Goal: Navigation & Orientation: Find specific page/section

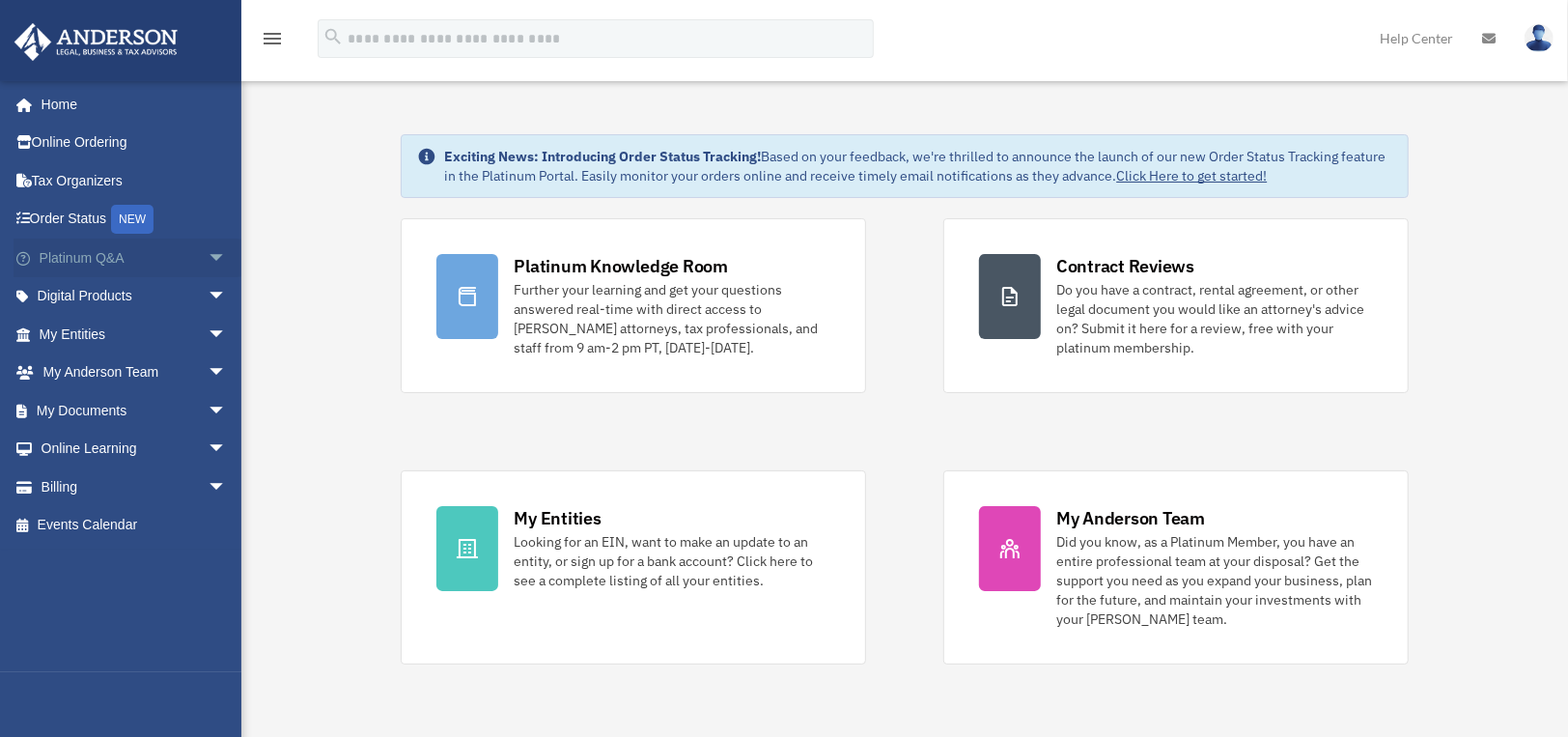
click at [207, 260] on span "arrow_drop_down" at bounding box center [226, 258] width 38 height 39
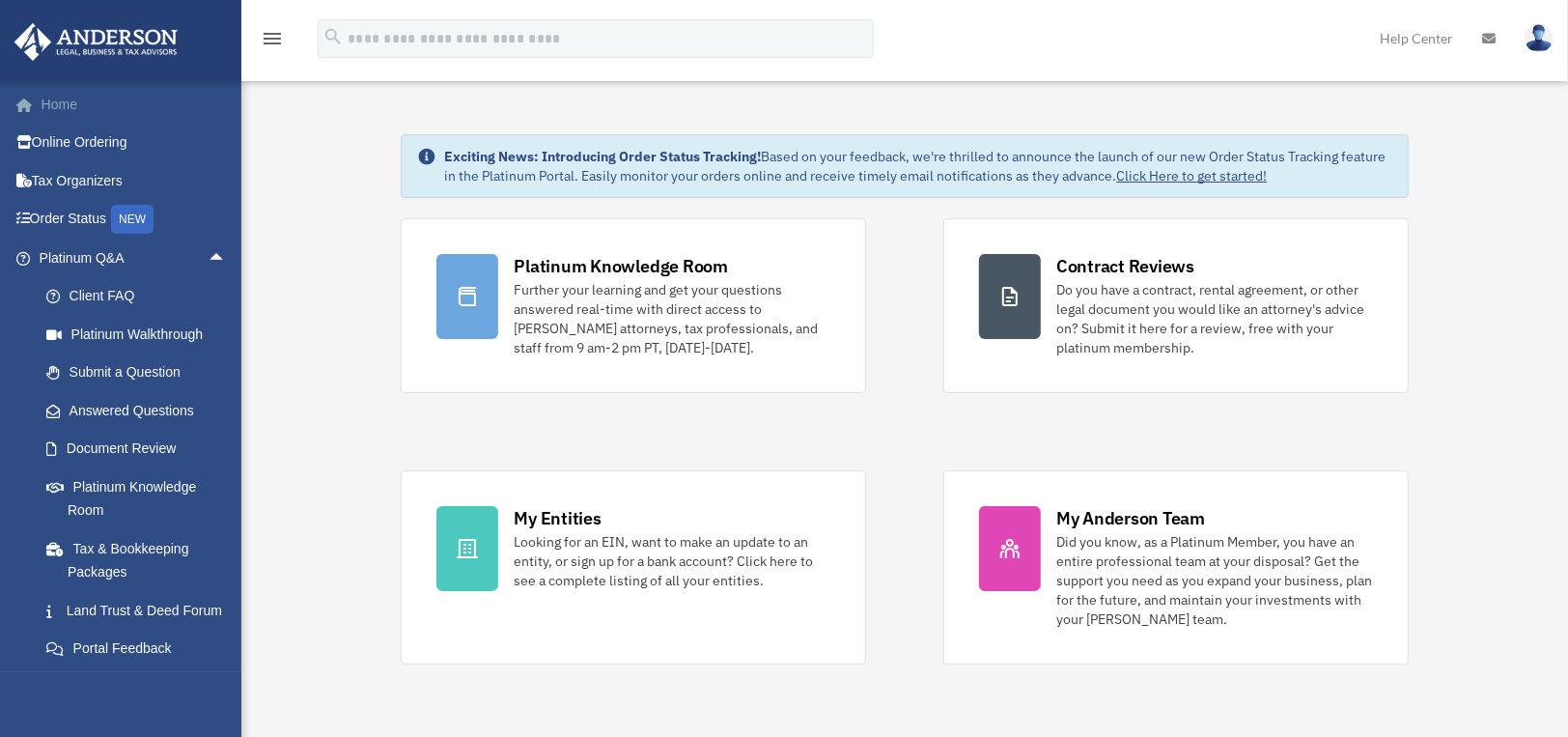
click at [67, 102] on link "Home" at bounding box center [135, 103] width 243 height 38
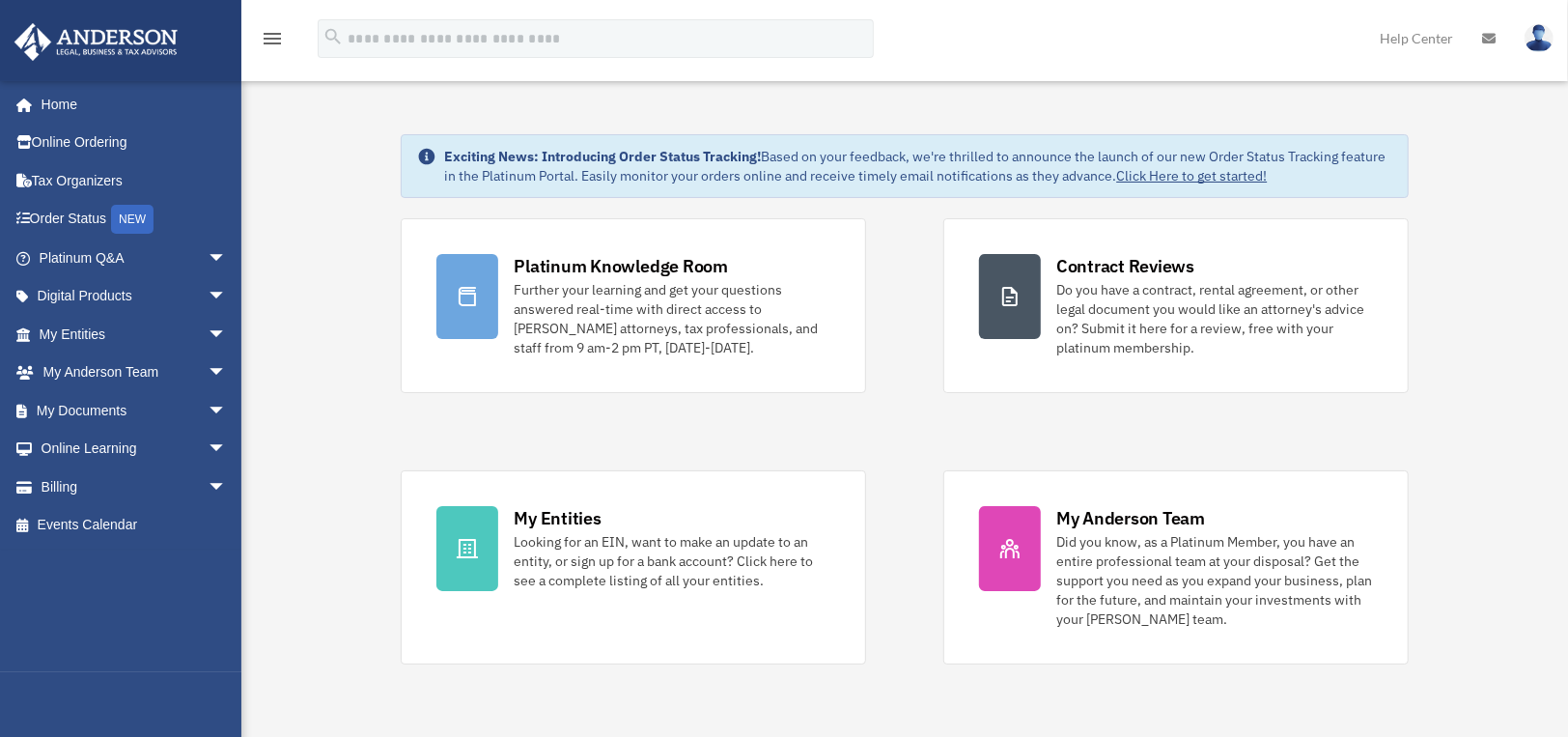
click at [1267, 431] on div "Platinum Knowledge Room Further your learning and get your questions answered r…" at bounding box center [904, 441] width 1007 height 446
click at [69, 109] on link "Home" at bounding box center [135, 103] width 243 height 38
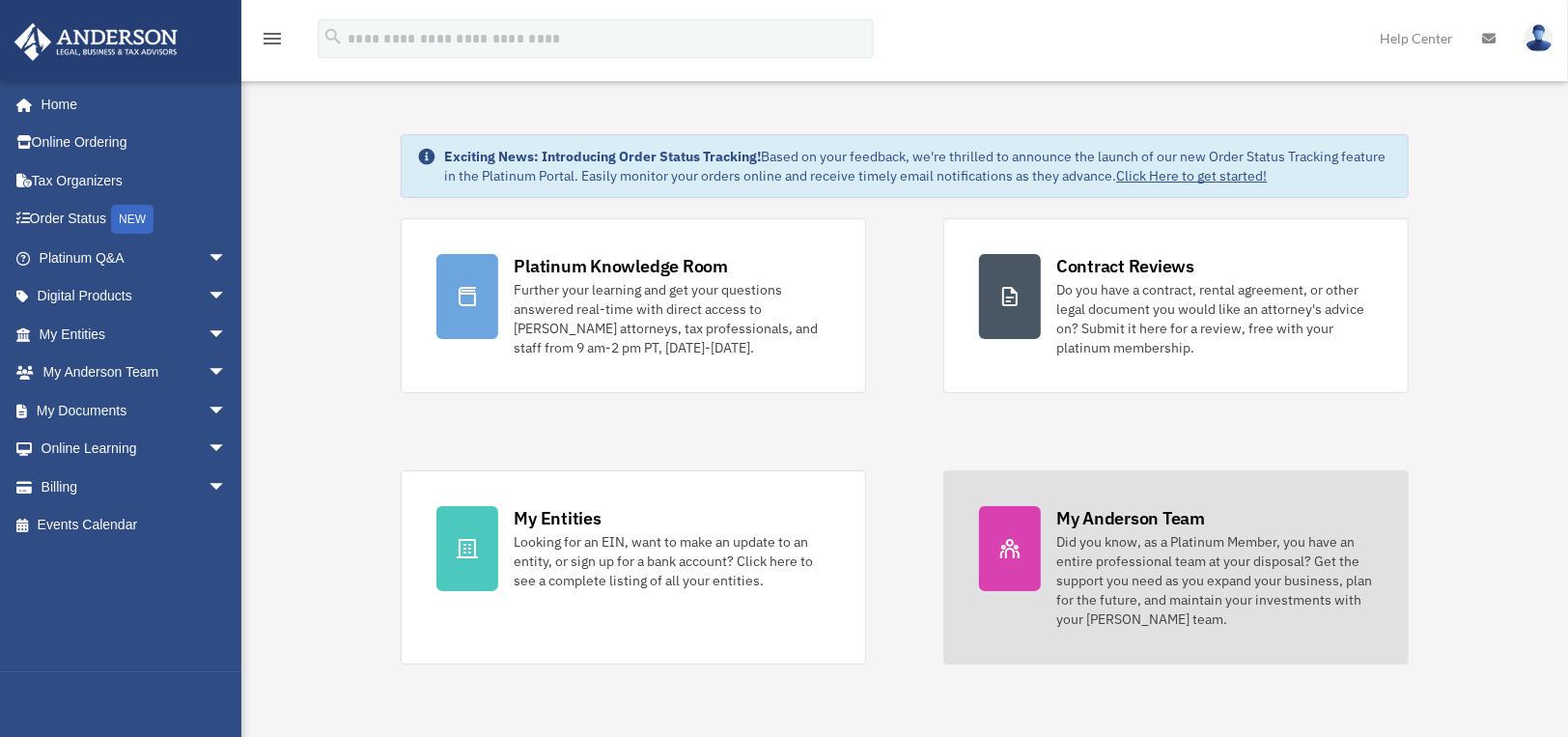
click at [1166, 575] on div "Did you know, as a Platinum Member, you have an entire professional team at you…" at bounding box center [1214, 581] width 316 height 96
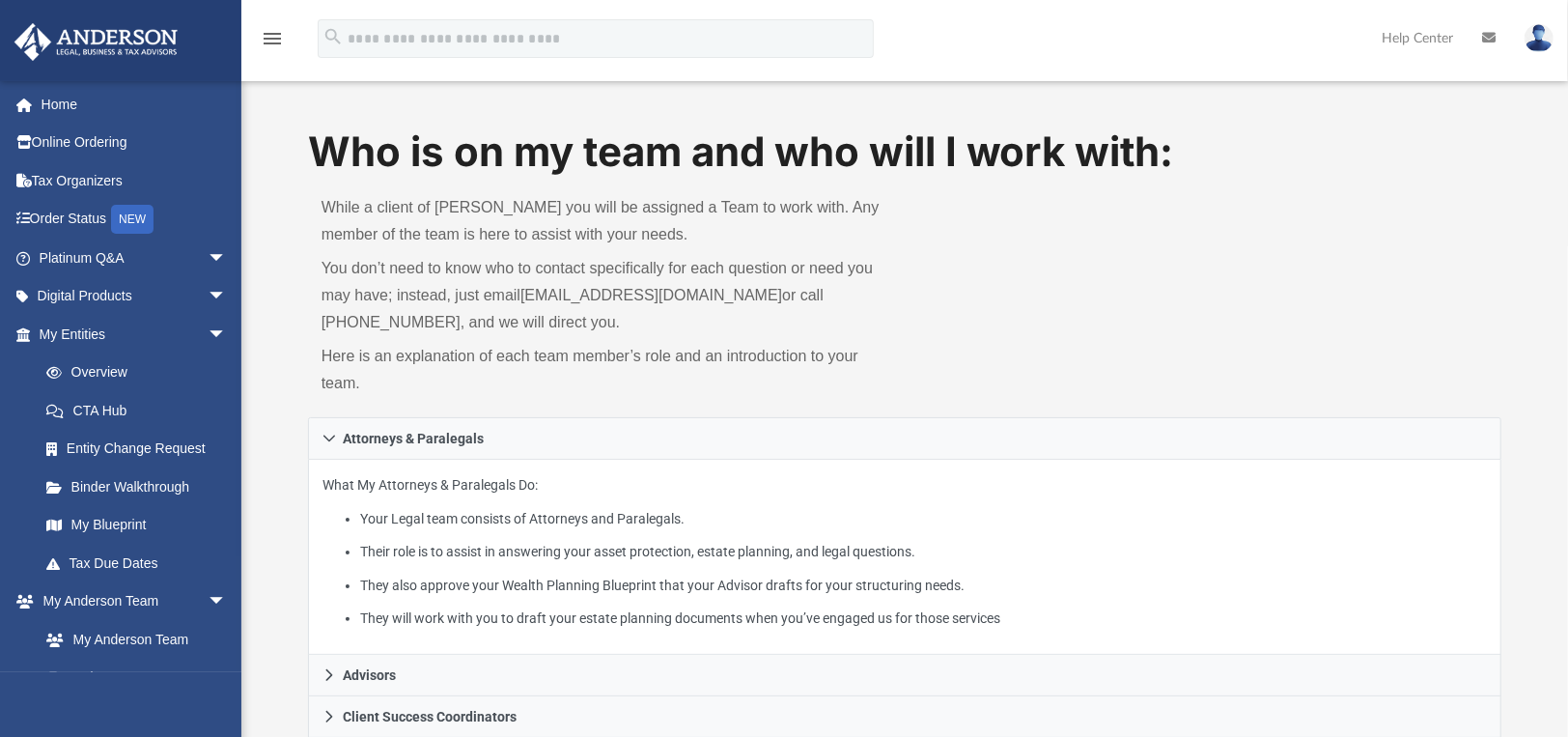
click at [1186, 545] on body "X Get a chance to win 6 months of Platinum for free just by filling out this su…" at bounding box center [784, 678] width 1568 height 1356
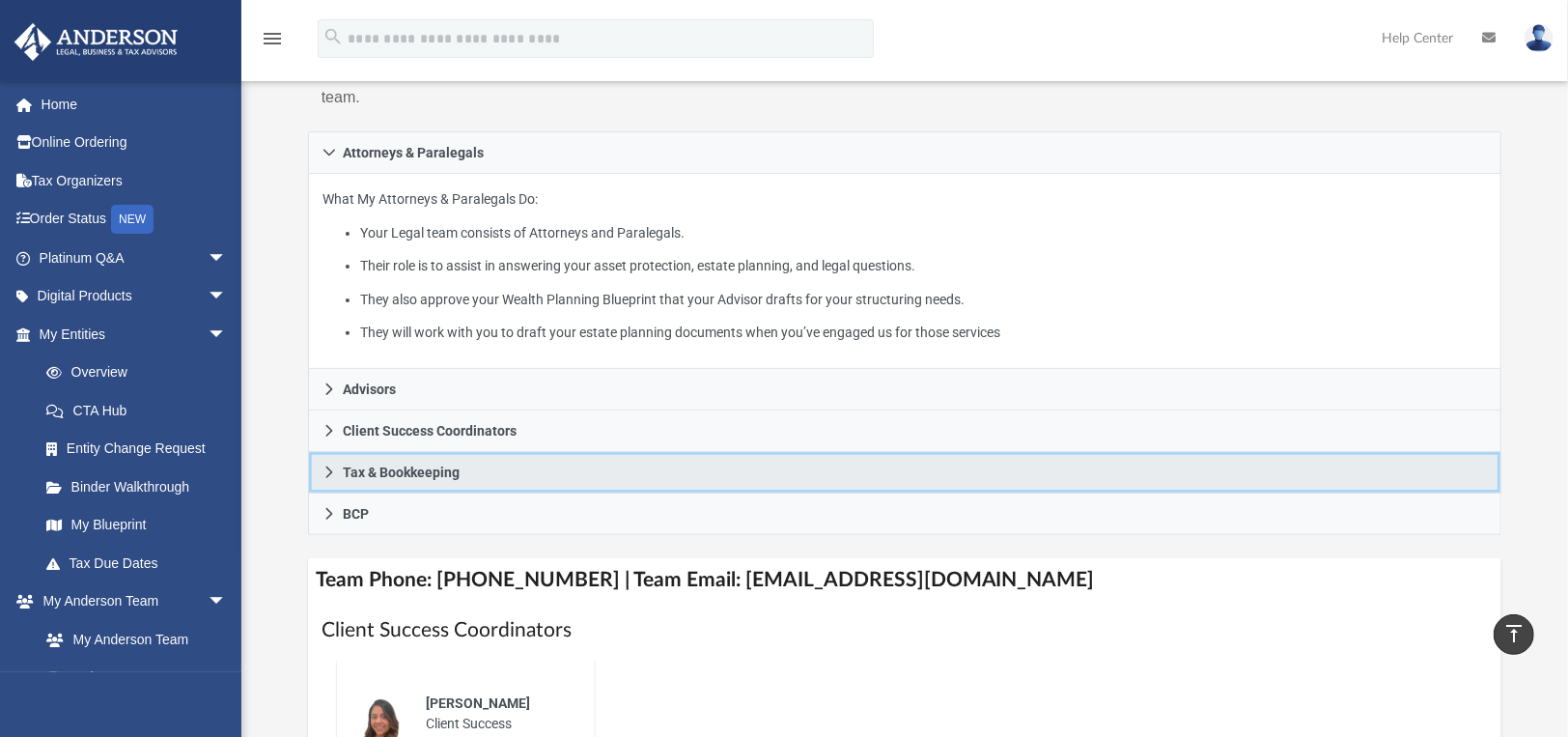
scroll to position [288, 0]
click at [330, 475] on icon at bounding box center [329, 472] width 14 height 14
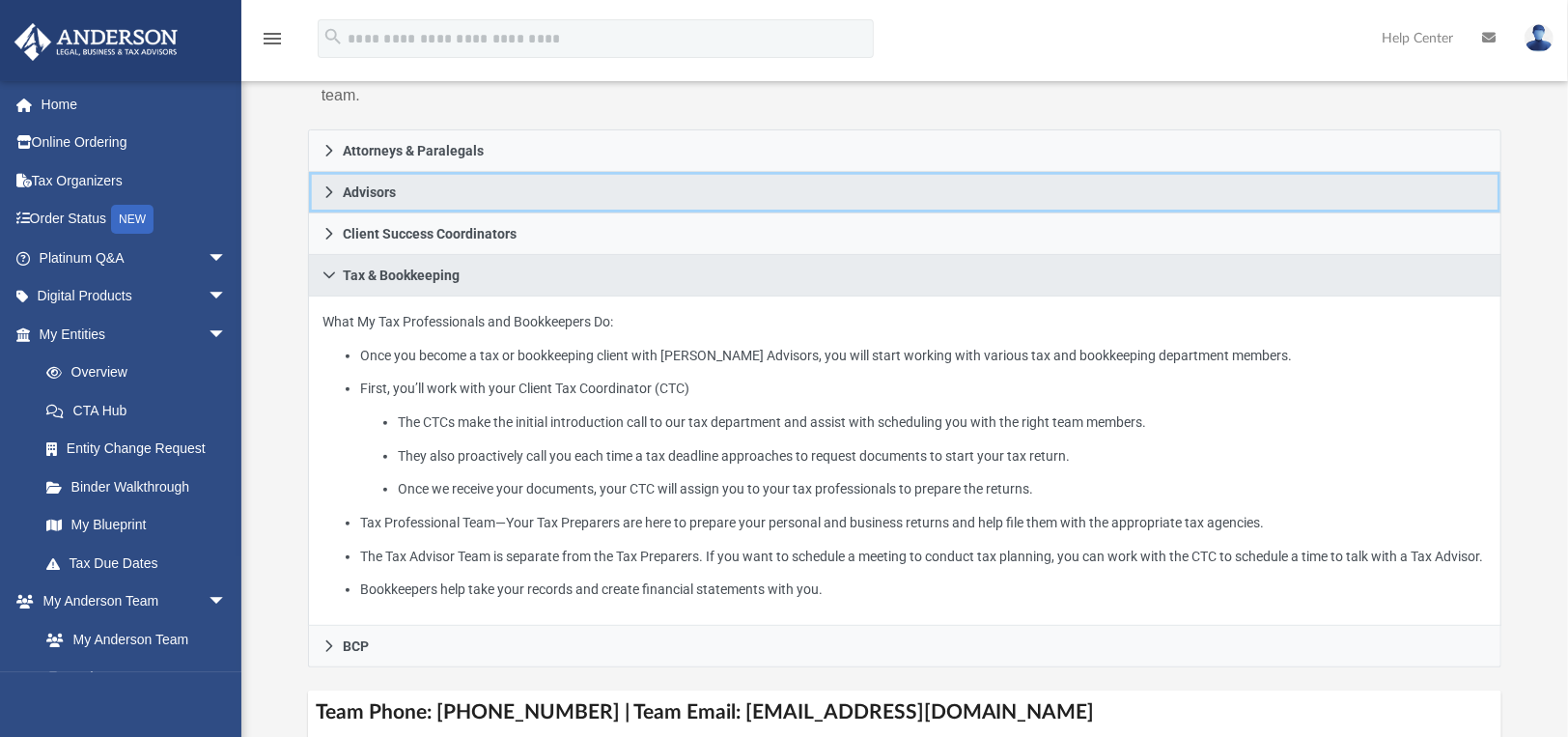
click at [316, 199] on link "Advisors" at bounding box center [906, 193] width 1195 height 41
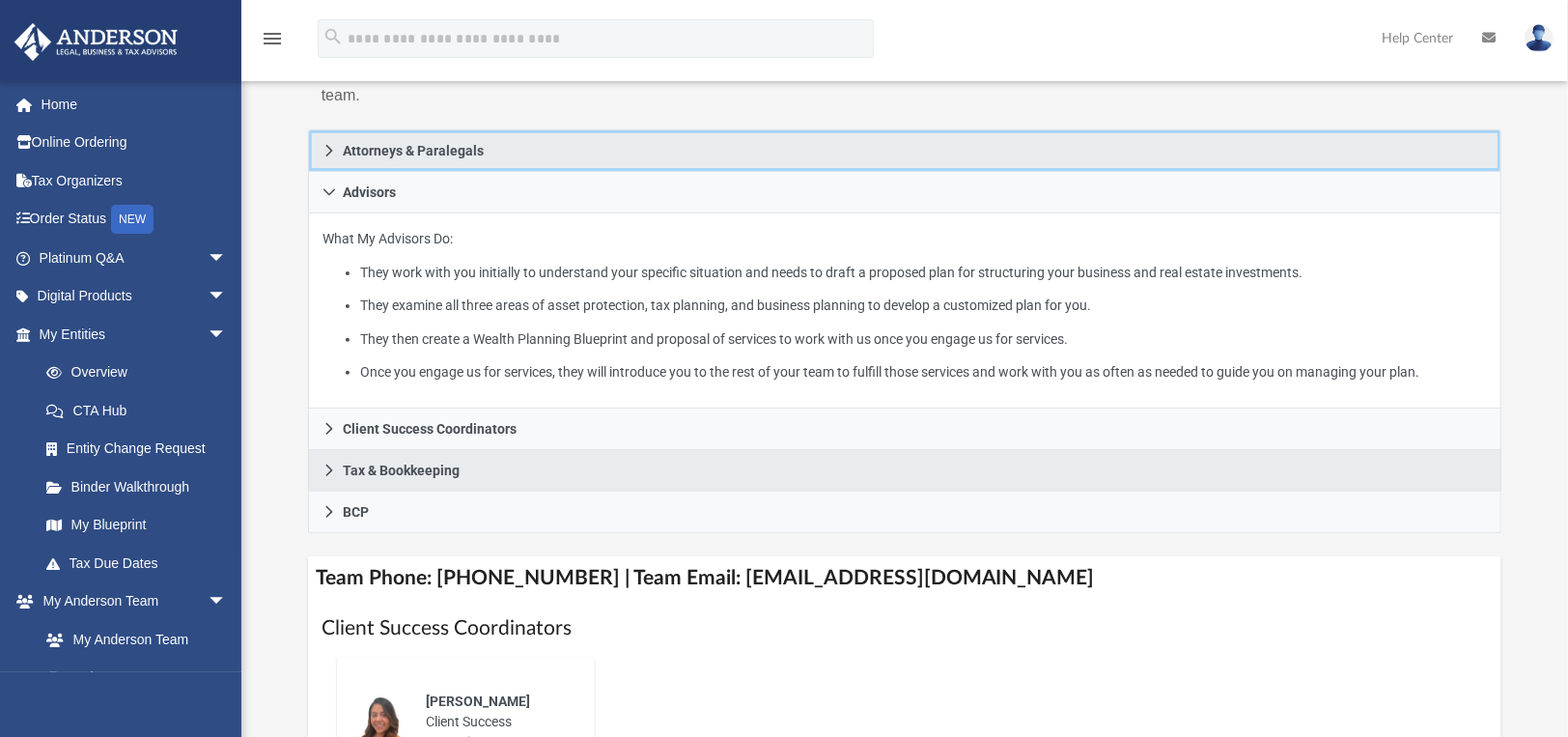
click at [332, 159] on link "Attorneys & Paralegals" at bounding box center [906, 150] width 1195 height 42
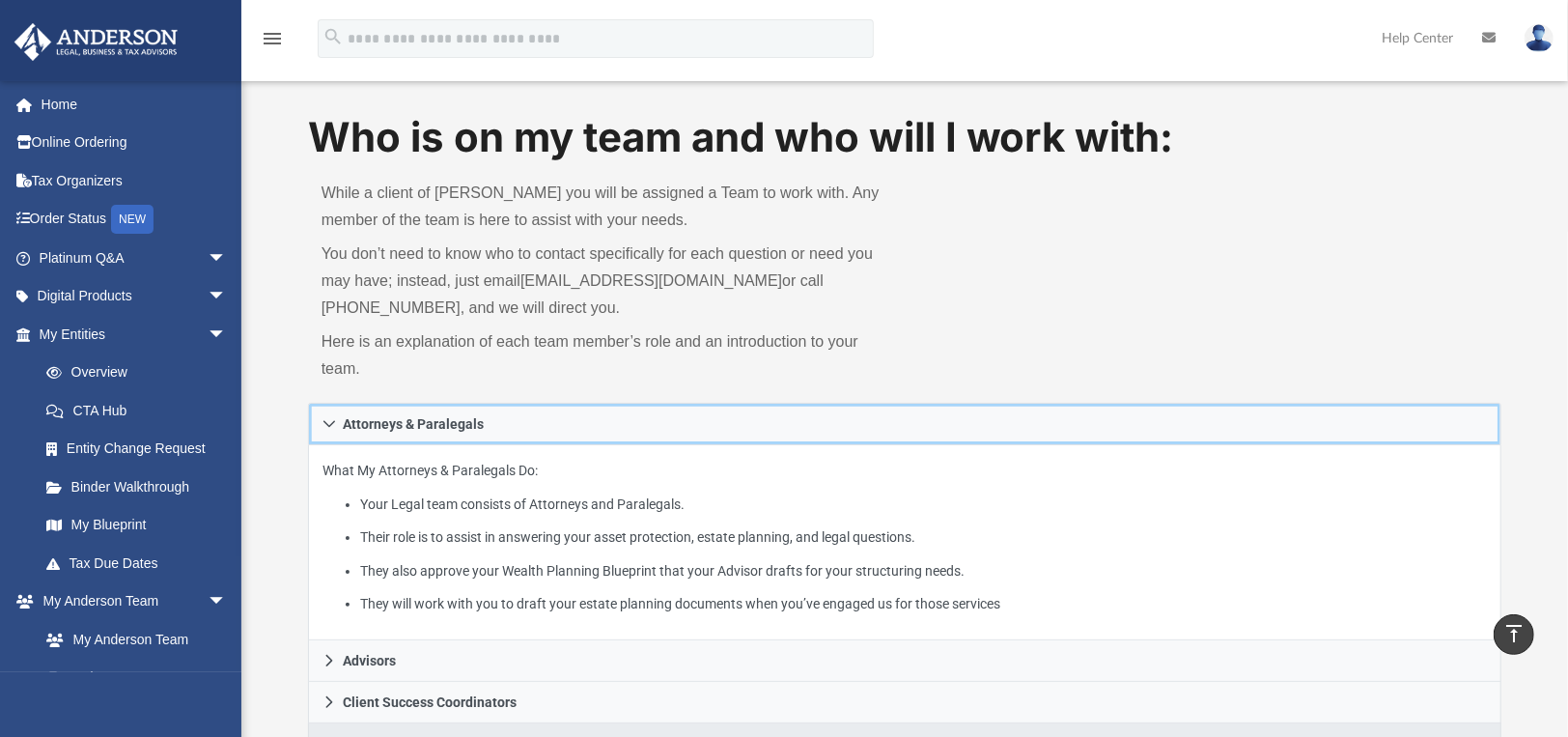
scroll to position [0, 0]
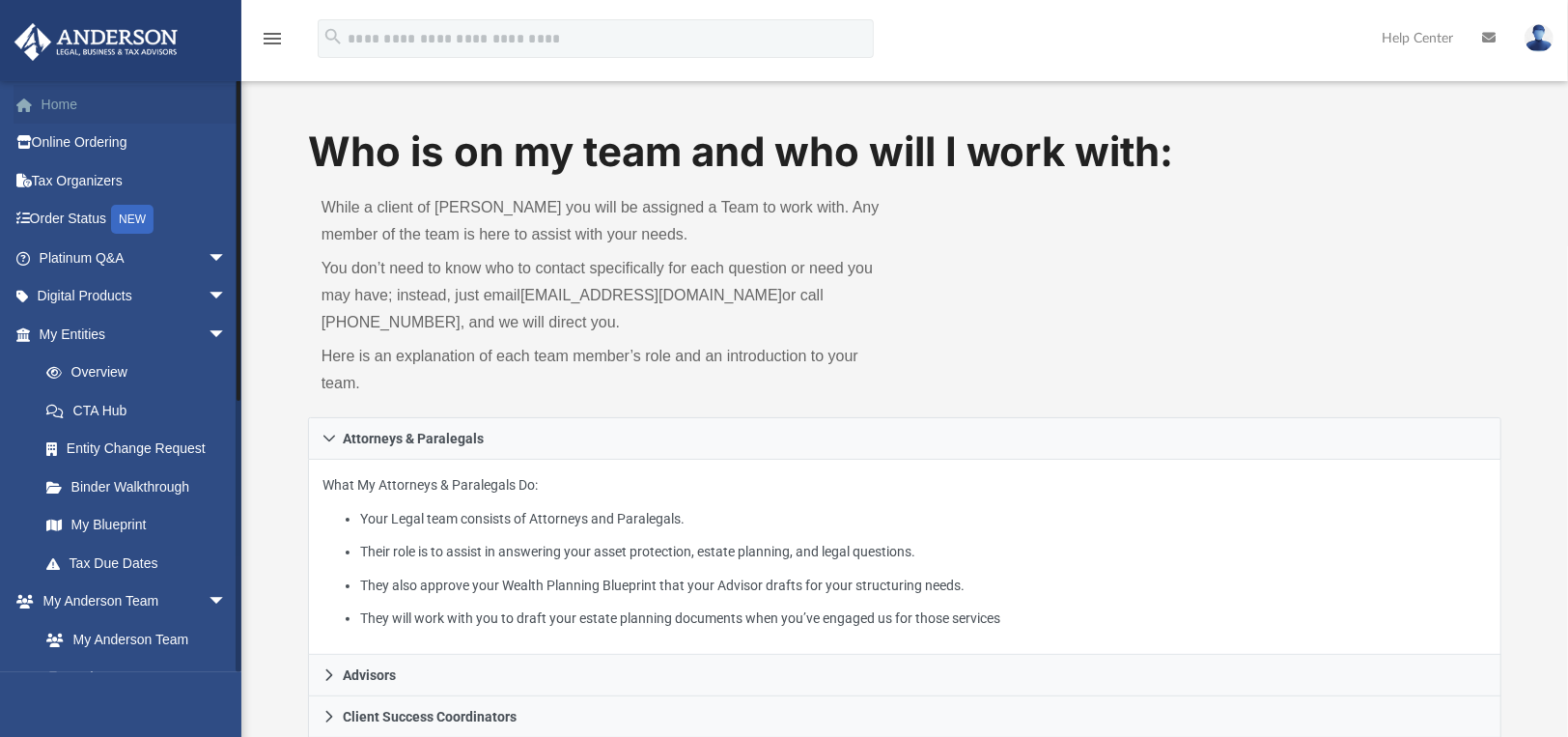
click at [79, 96] on link "Home" at bounding box center [135, 103] width 243 height 38
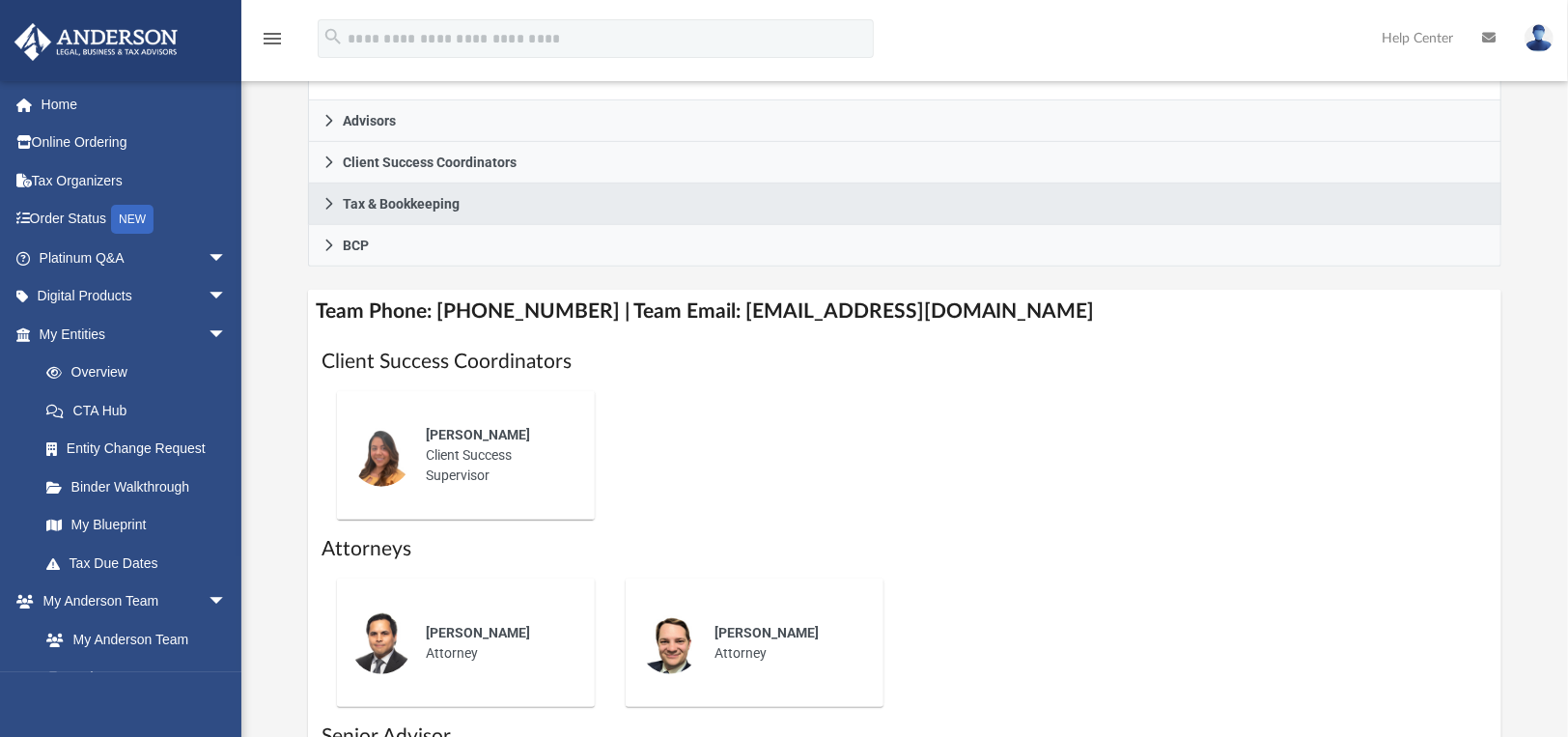
scroll to position [621, 0]
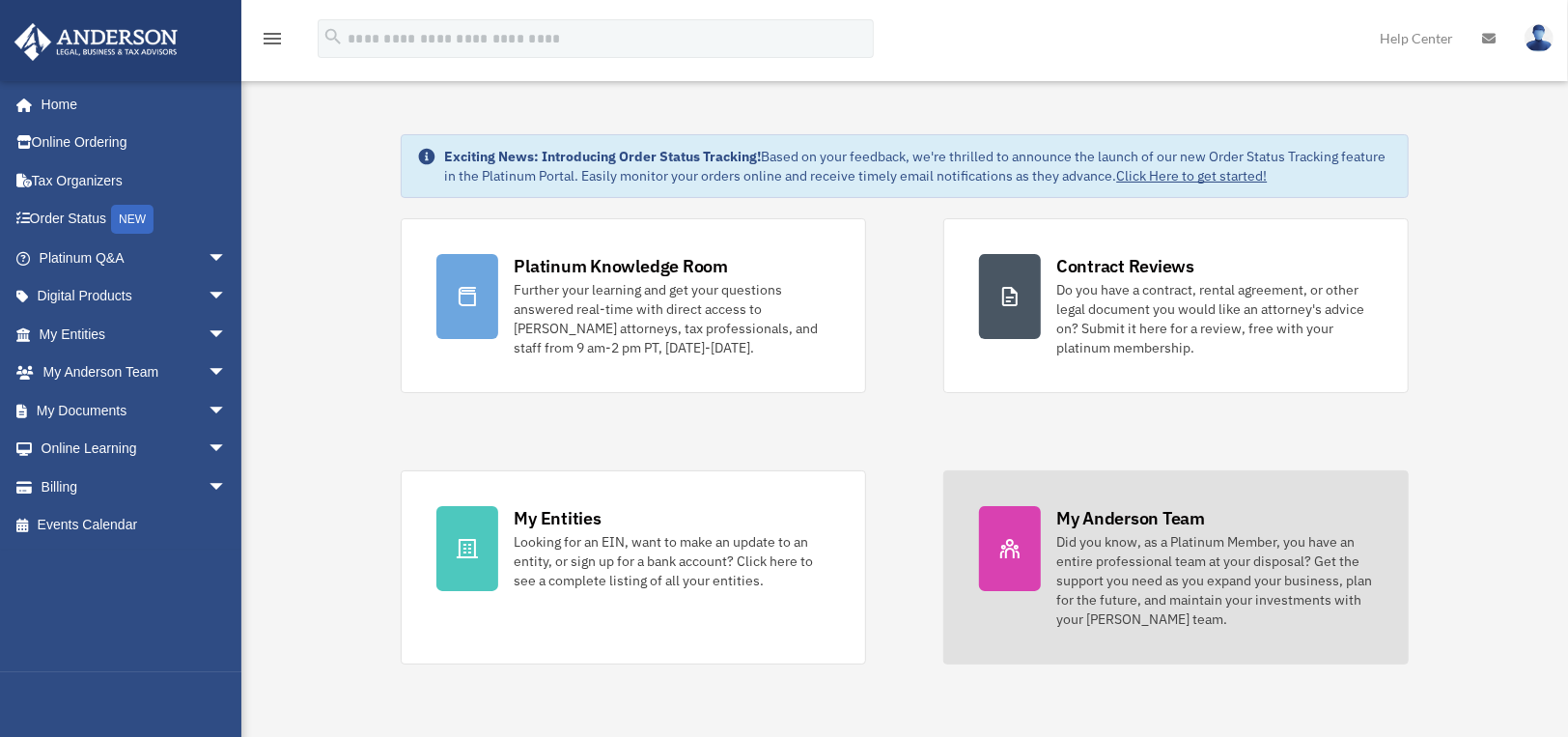
click at [1114, 518] on div "My Anderson Team" at bounding box center [1130, 518] width 148 height 25
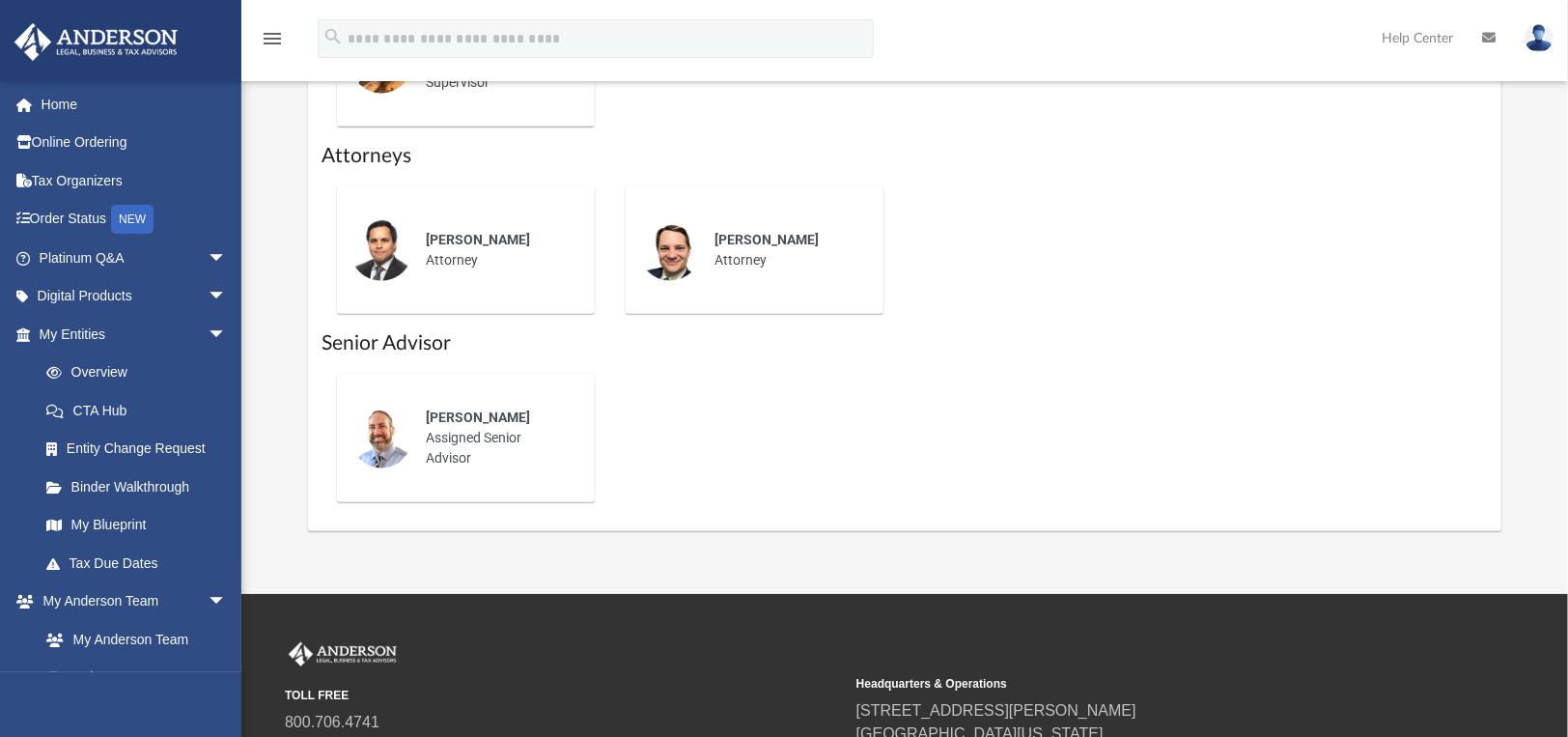
scroll to position [1147, 0]
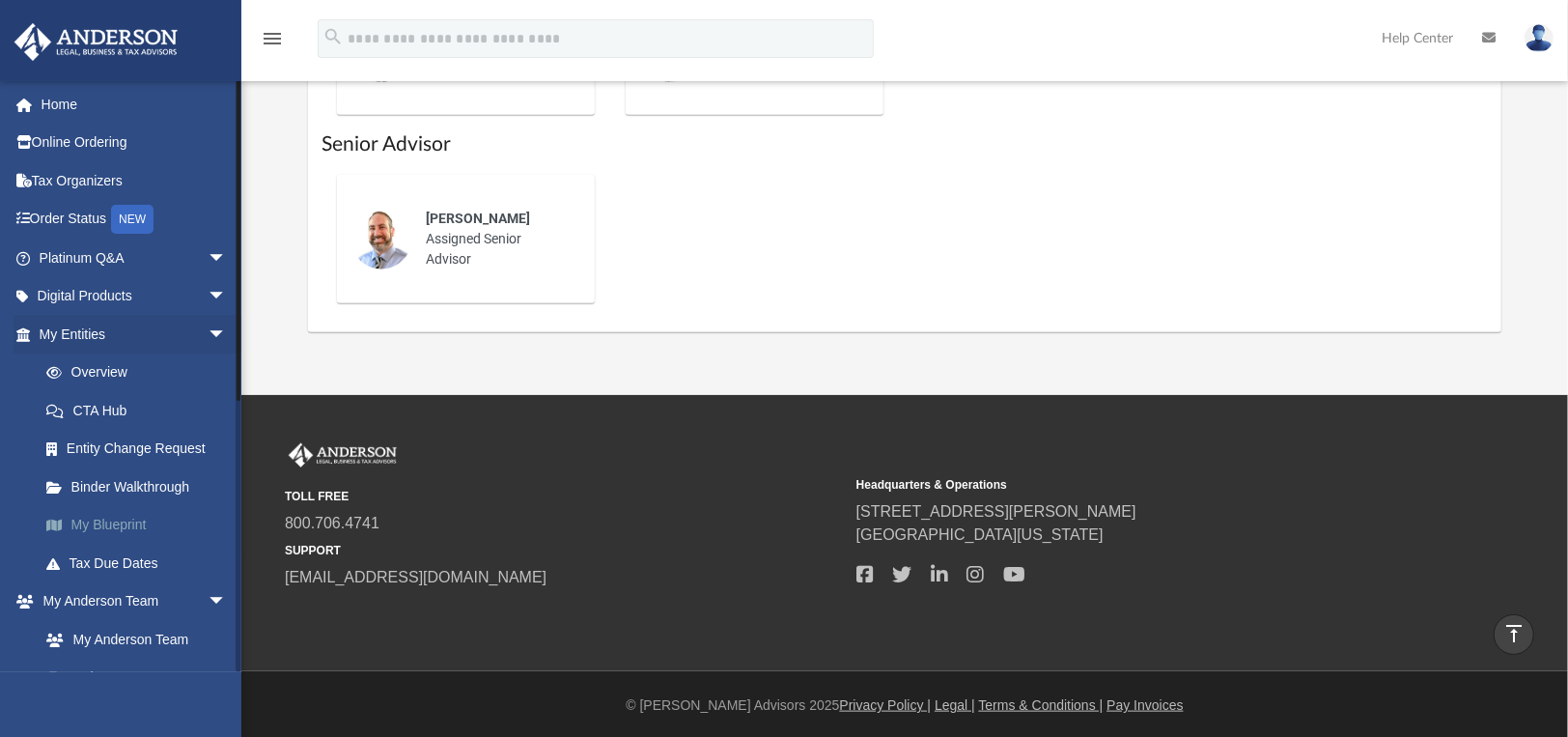
click at [111, 527] on link "My Blueprint" at bounding box center [141, 525] width 229 height 38
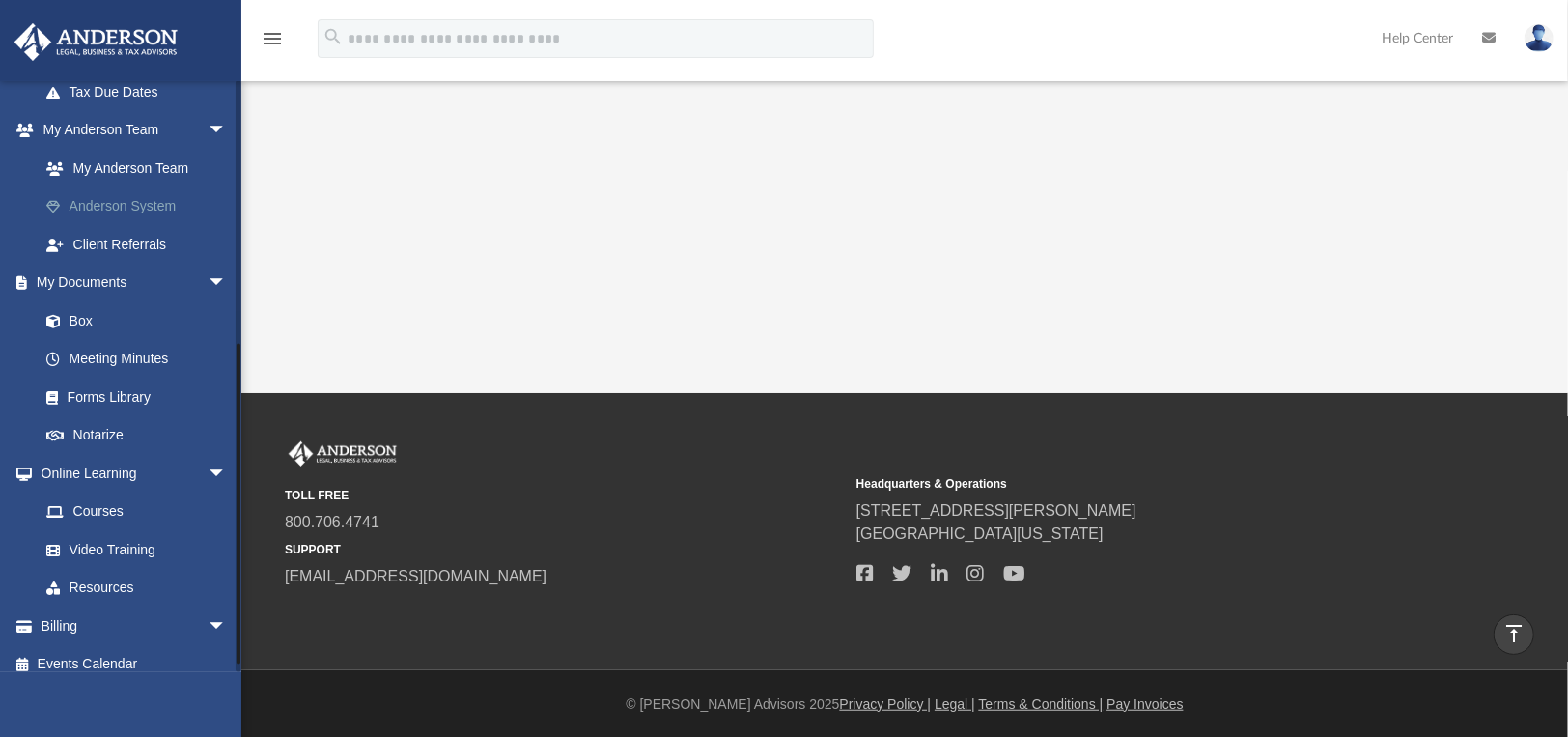
scroll to position [472, 0]
click at [99, 213] on link "Anderson System" at bounding box center [141, 206] width 229 height 38
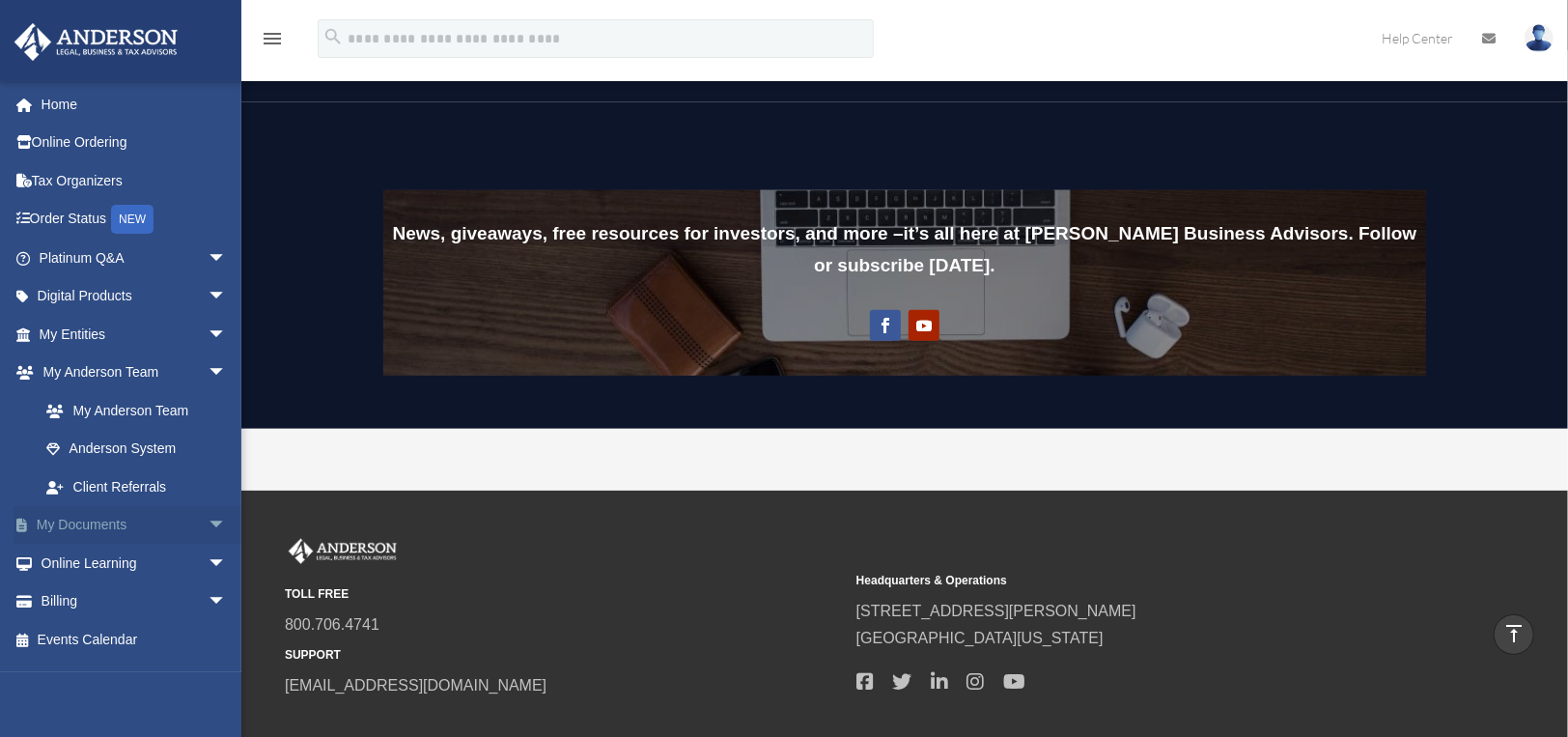
scroll to position [1423, 0]
click at [122, 483] on link "Client Referrals" at bounding box center [141, 486] width 229 height 38
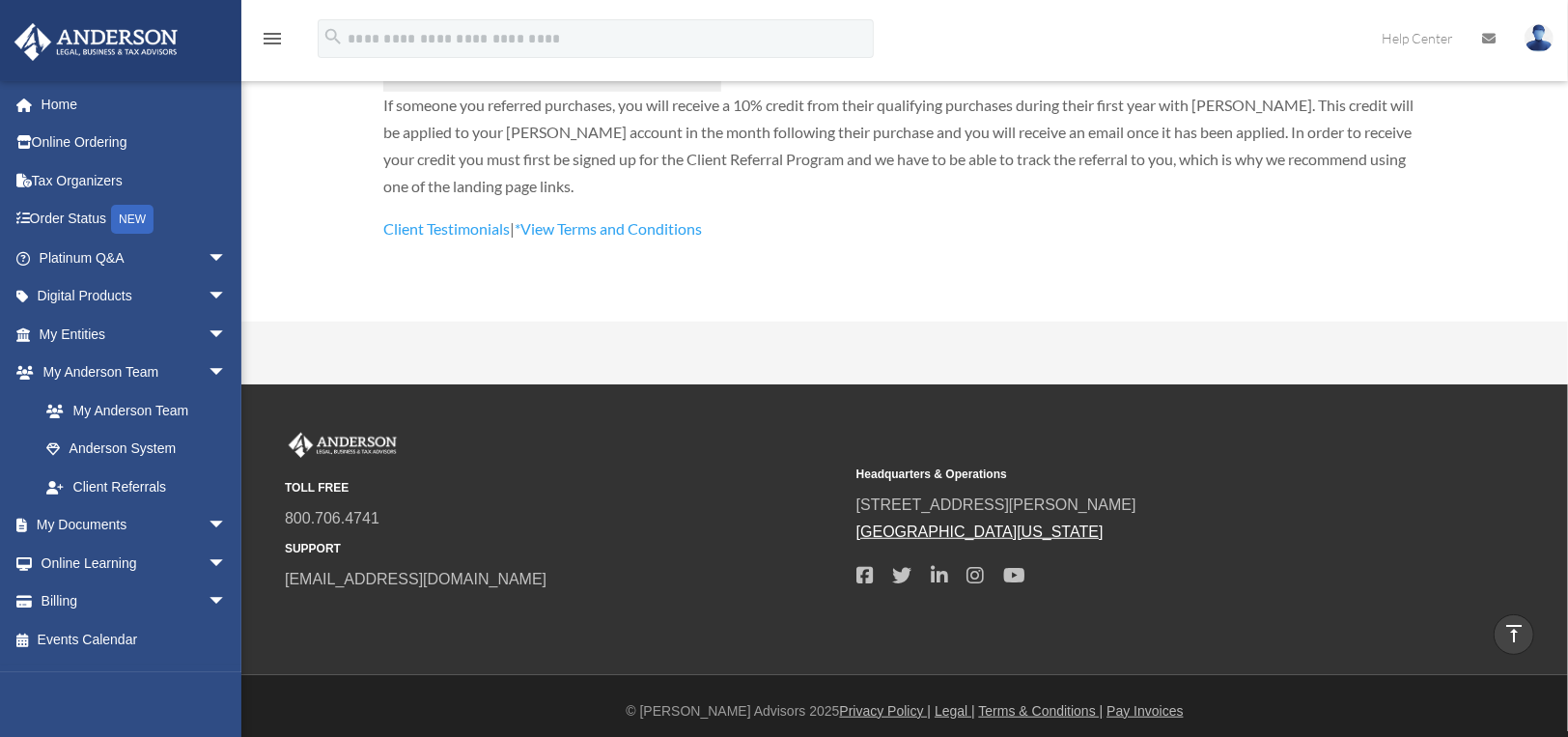
scroll to position [751, 0]
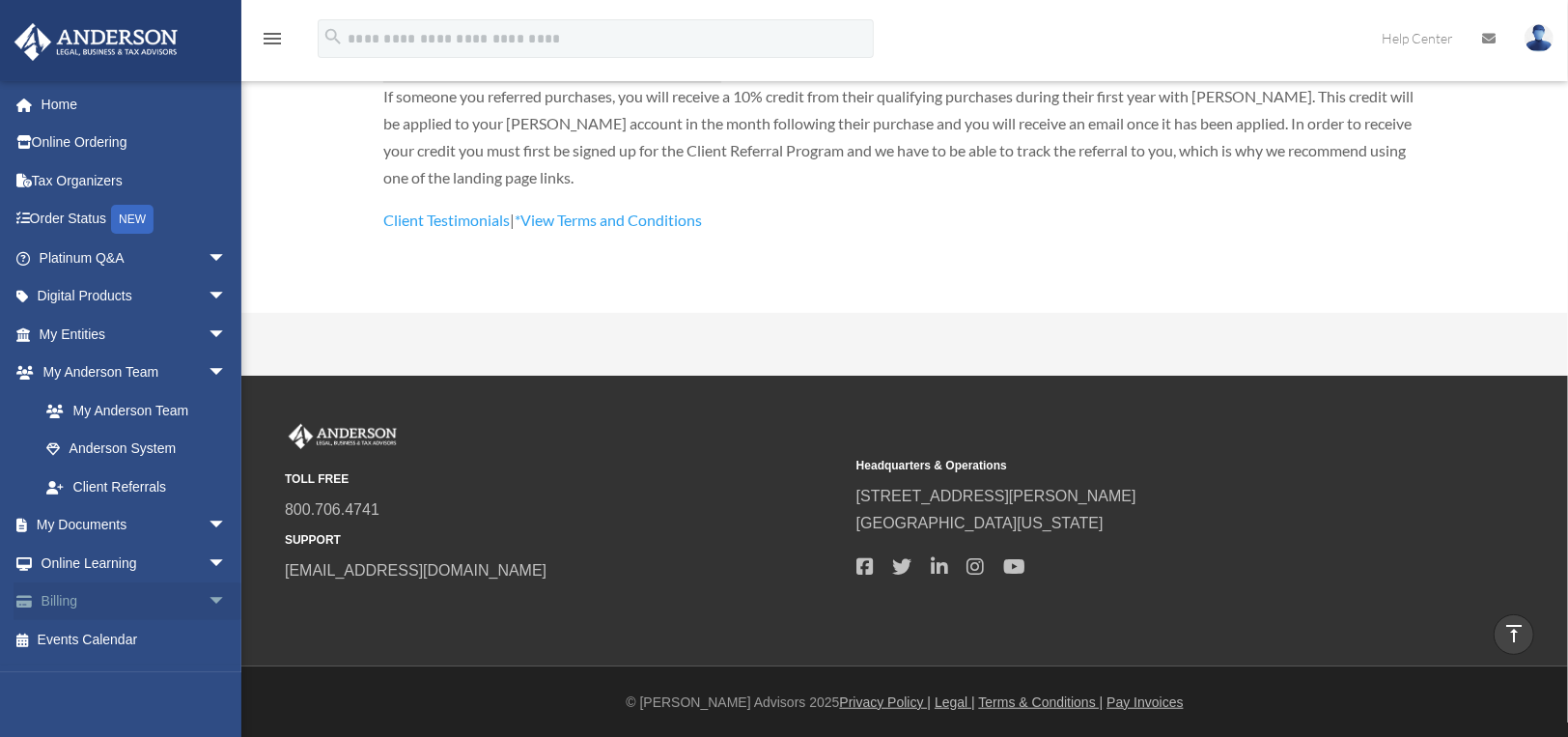
click at [75, 605] on link "Billing arrow_drop_down" at bounding box center [135, 601] width 243 height 38
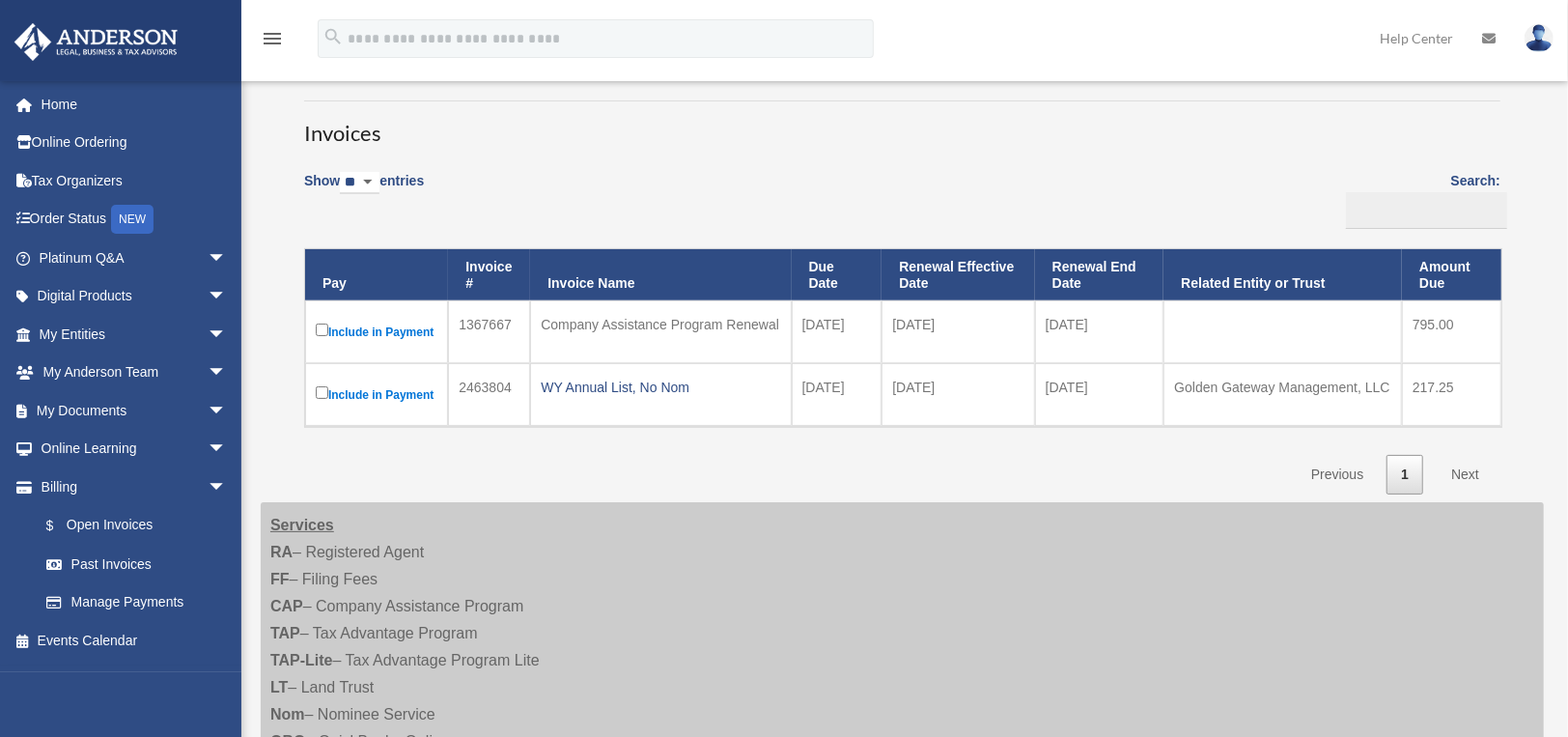
scroll to position [97, 0]
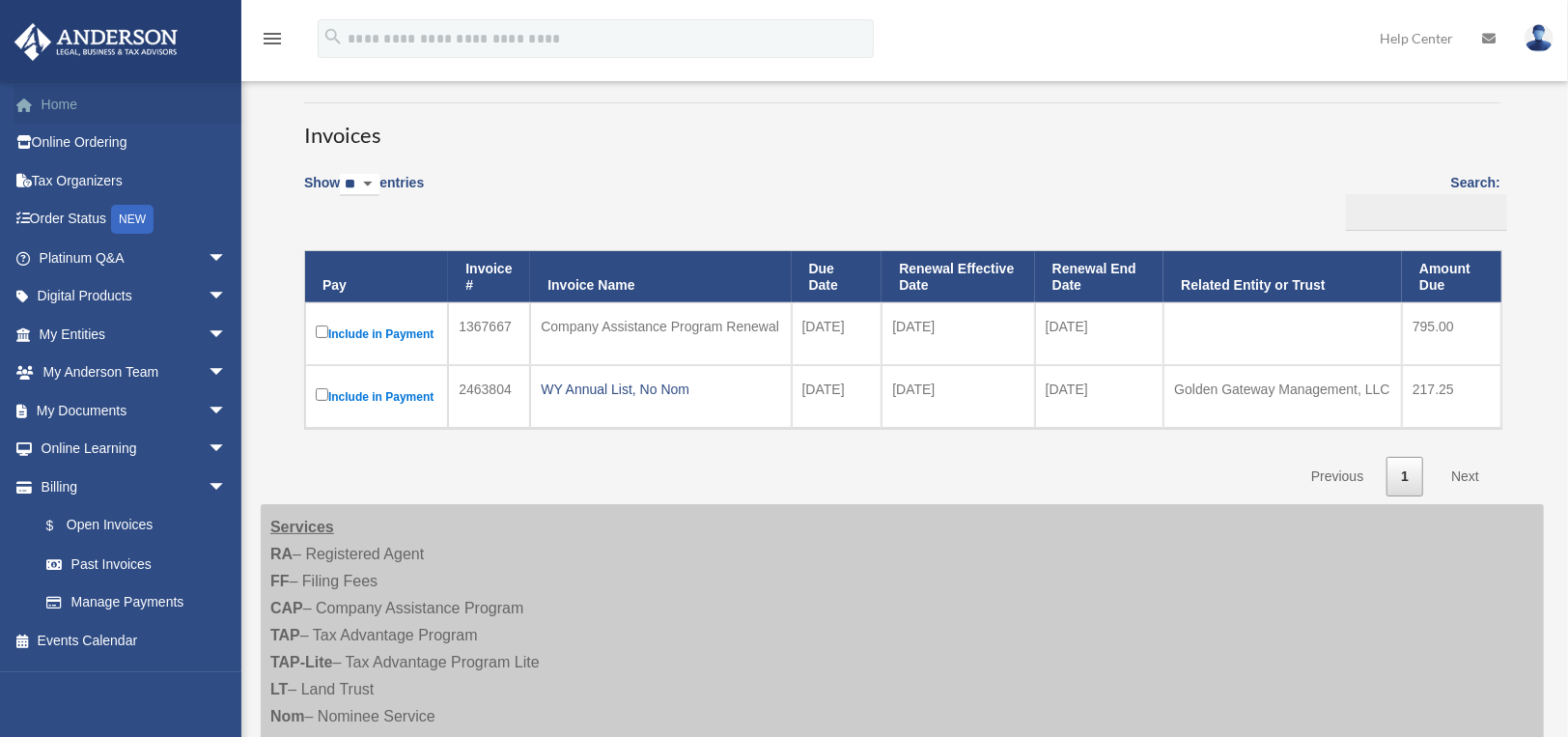
click at [55, 102] on link "Home" at bounding box center [135, 103] width 243 height 38
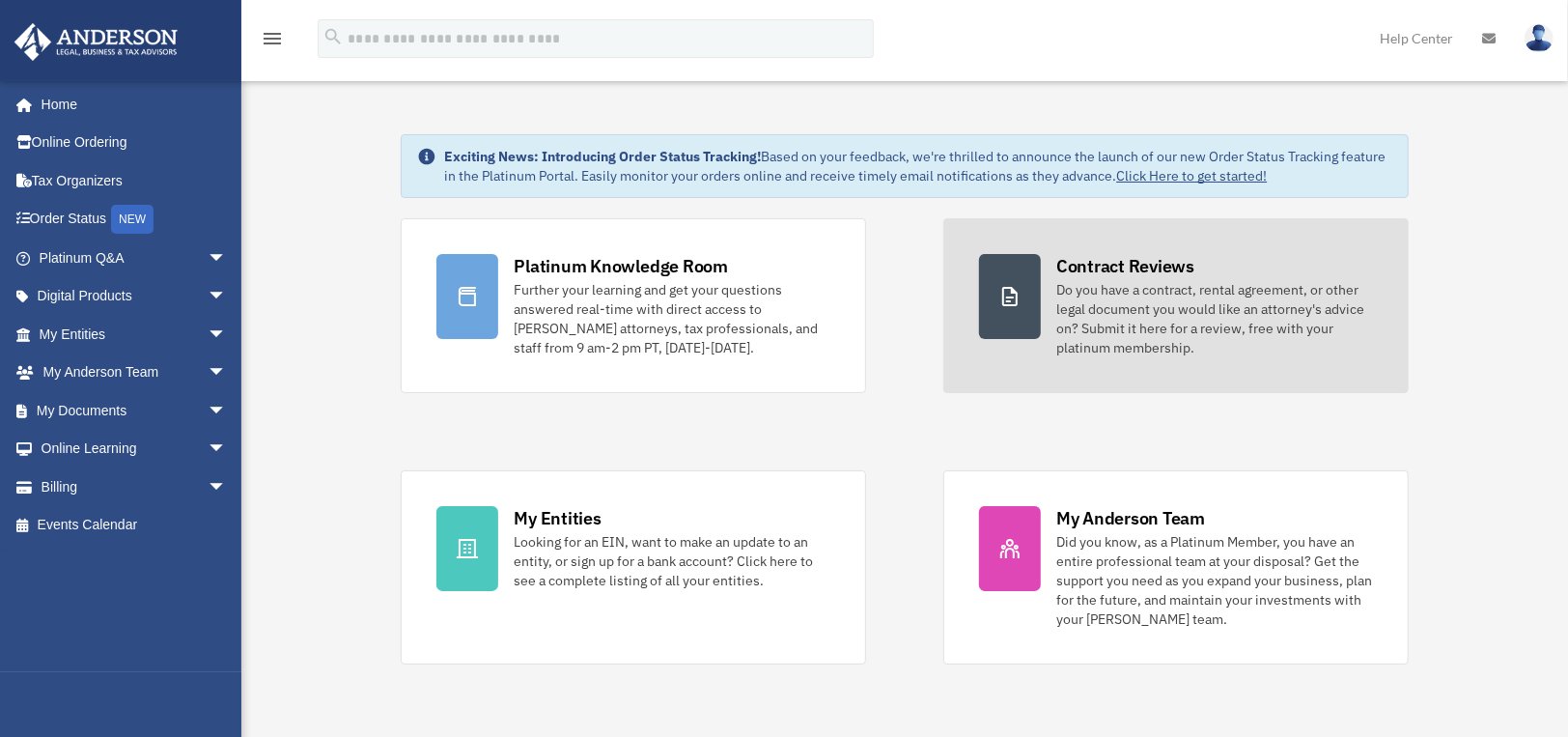
click at [1158, 320] on div "Do you have a contract, rental agreement, or other legal document you would lik…" at bounding box center [1214, 318] width 316 height 78
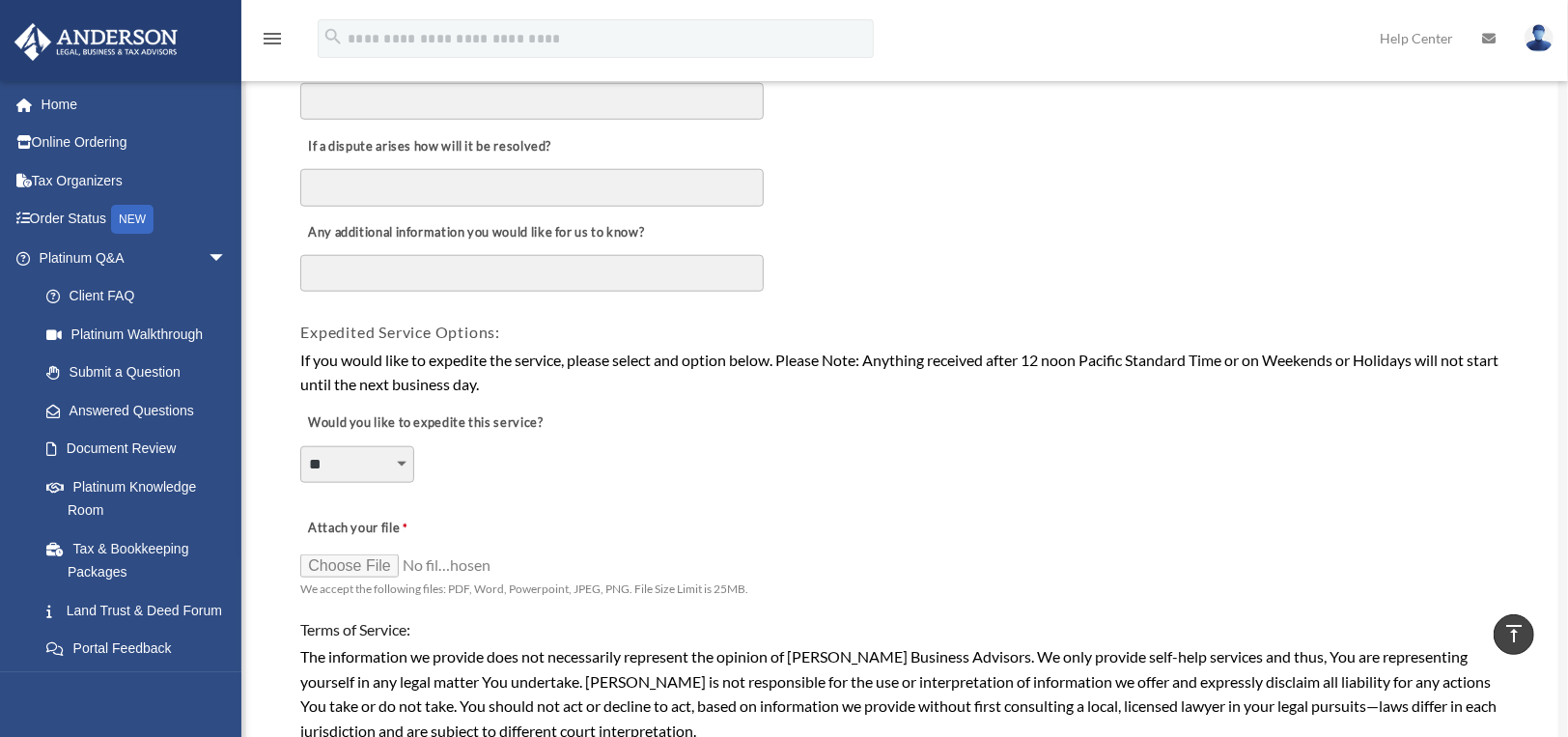
scroll to position [1161, 0]
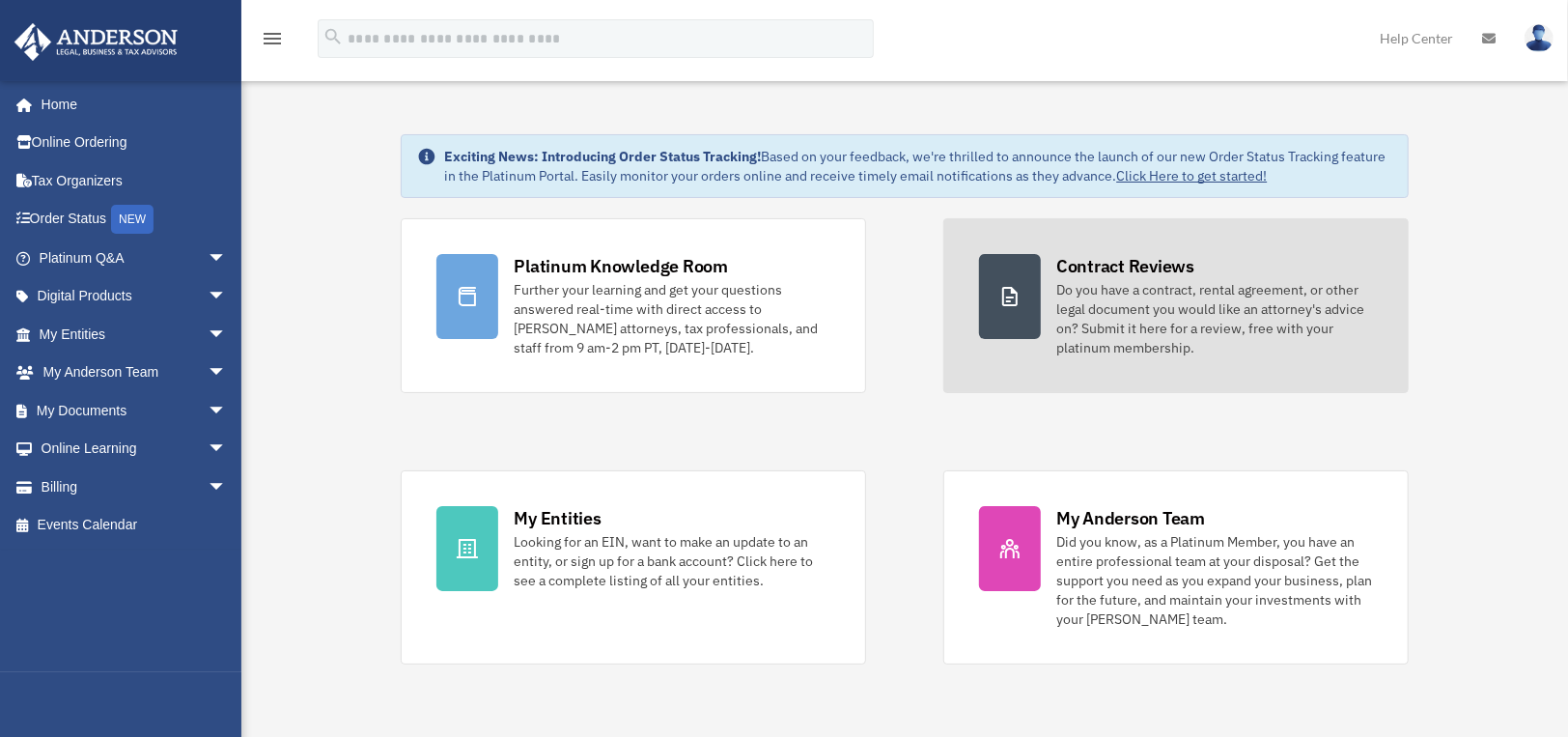
click at [1191, 312] on div "Do you have a contract, rental agreement, or other legal document you would lik…" at bounding box center [1214, 318] width 316 height 78
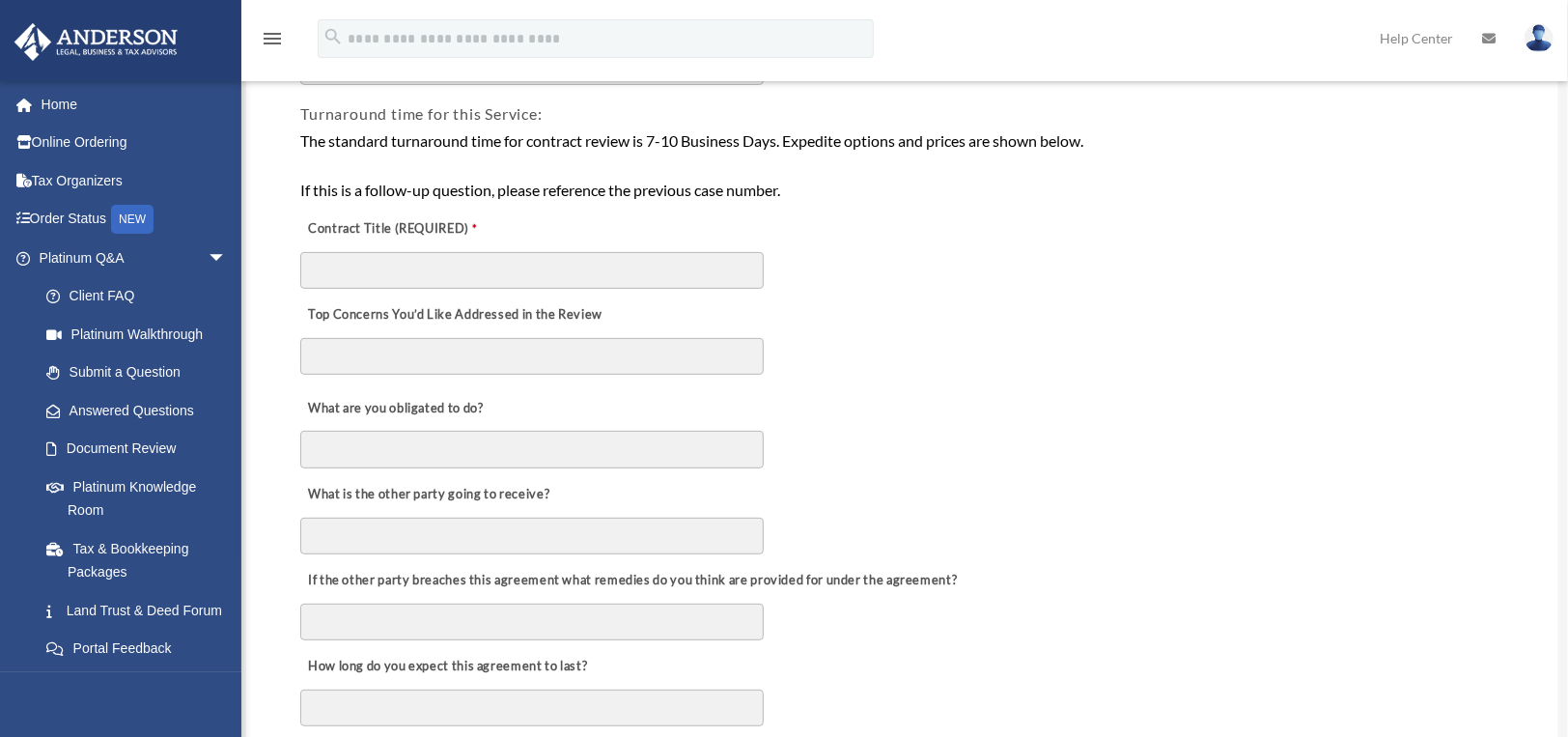
scroll to position [386, 0]
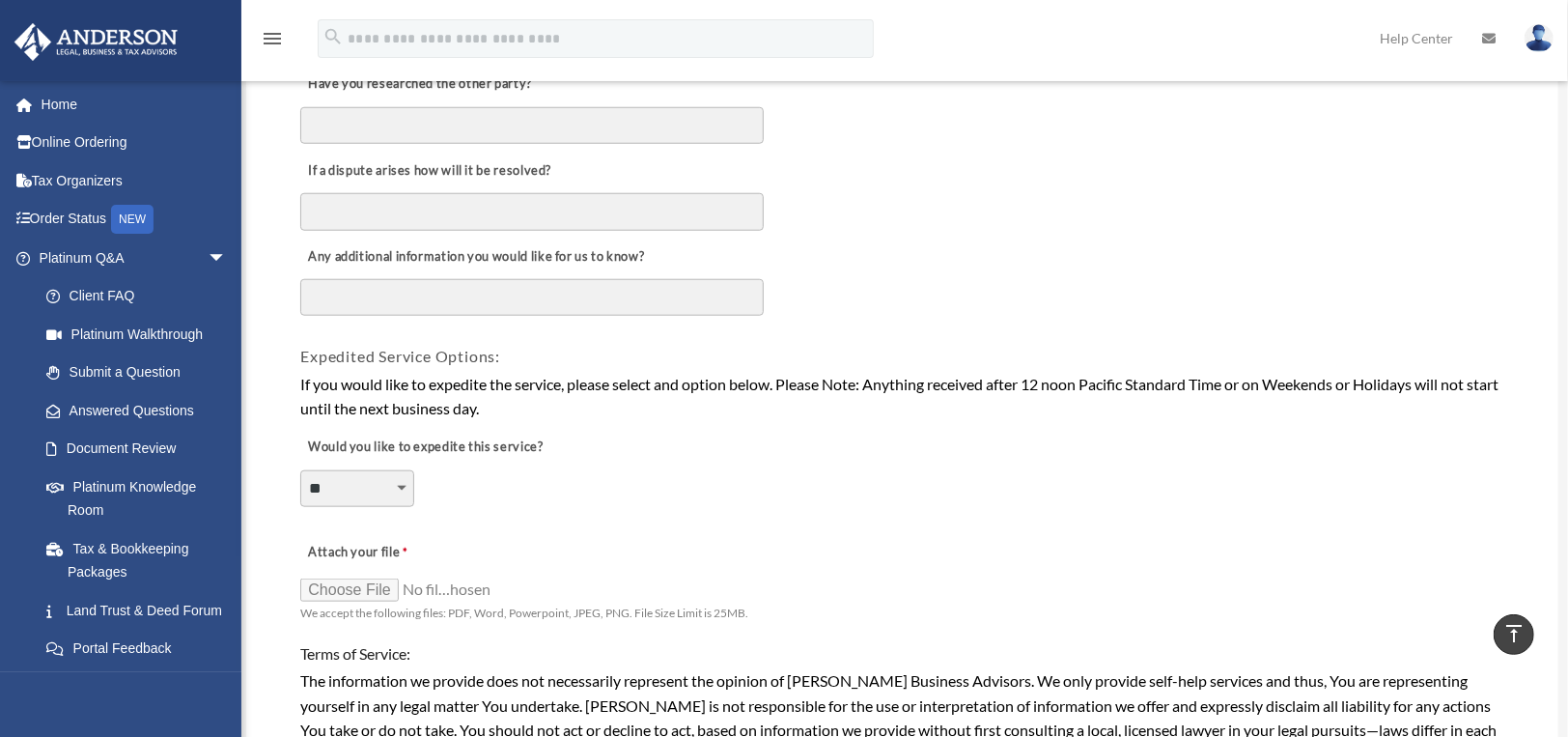
click at [388, 486] on select "**********" at bounding box center [358, 488] width 114 height 36
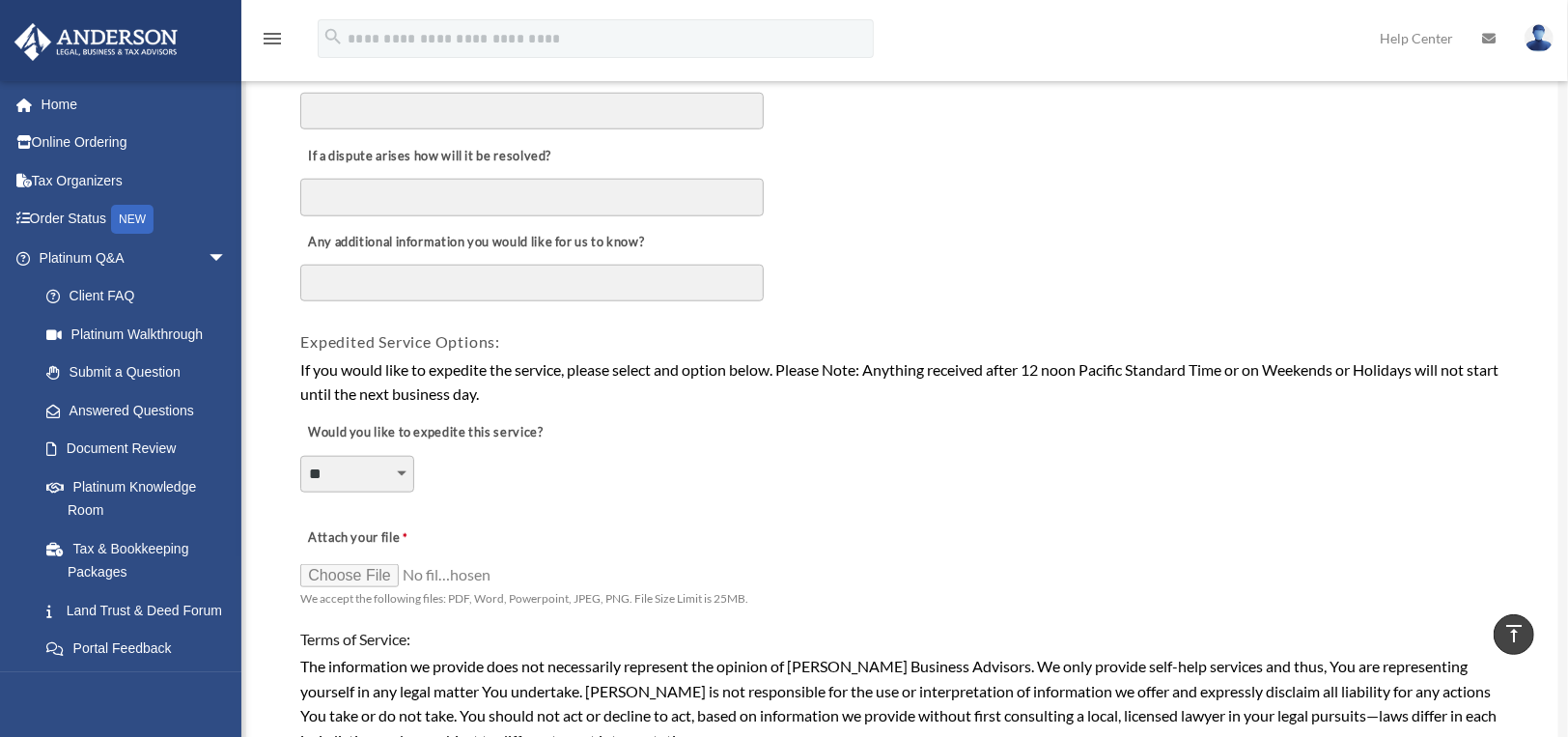
click at [392, 475] on select "**********" at bounding box center [358, 474] width 114 height 36
click at [392, 475] on select "**********" at bounding box center [358, 470] width 114 height 36
click at [398, 465] on select "**********" at bounding box center [358, 470] width 114 height 36
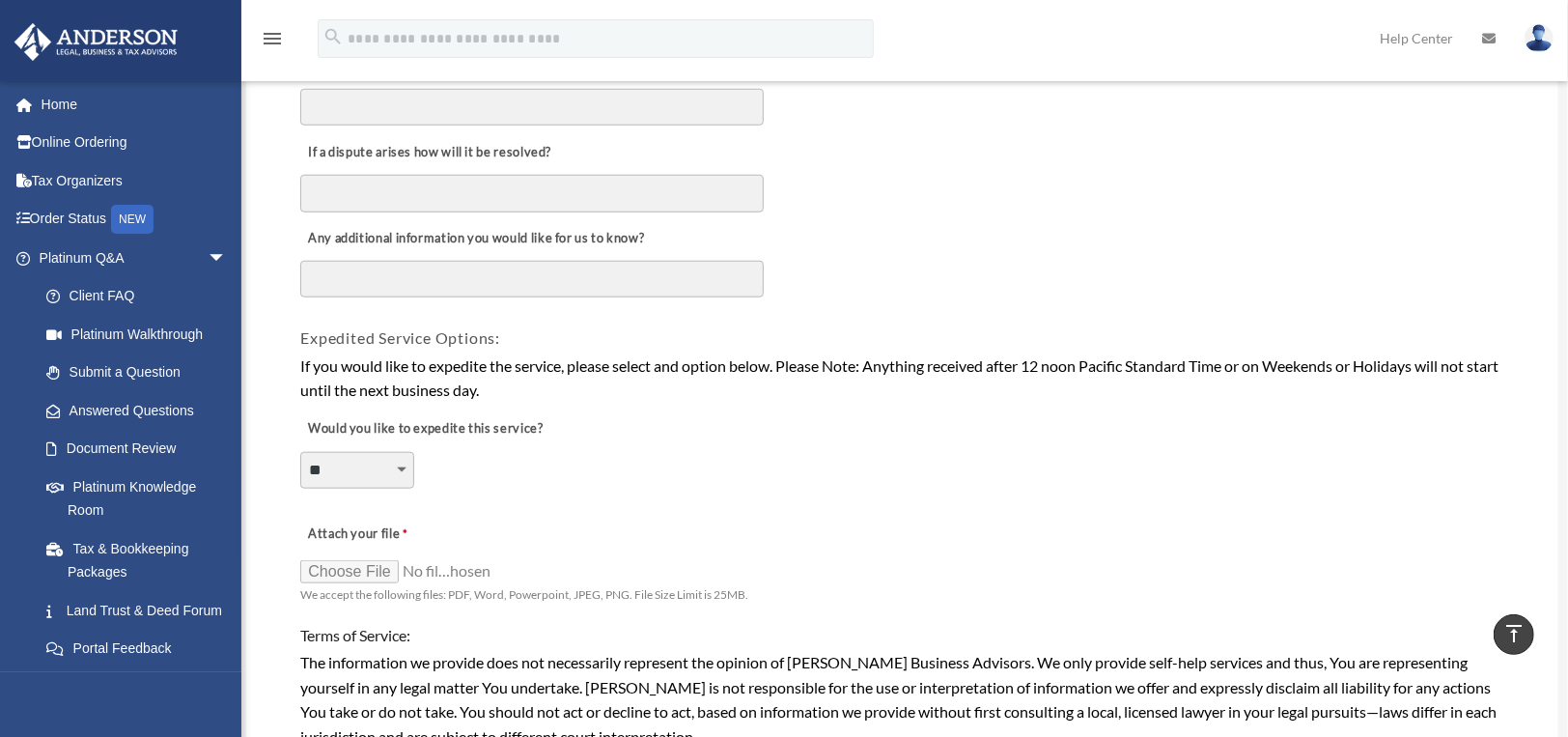
select select "********"
click at [301, 452] on select "**********" at bounding box center [358, 470] width 114 height 36
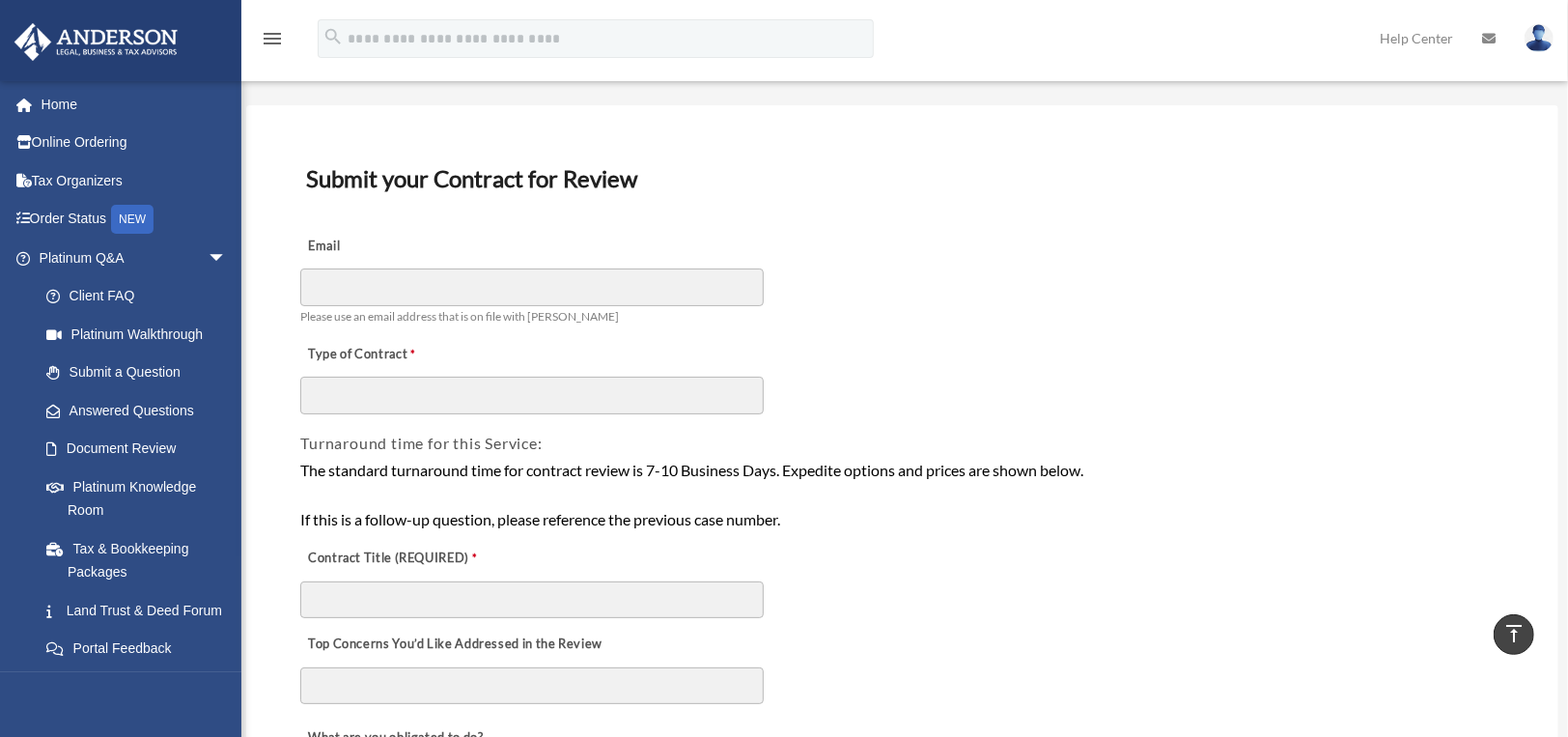
scroll to position [0, 0]
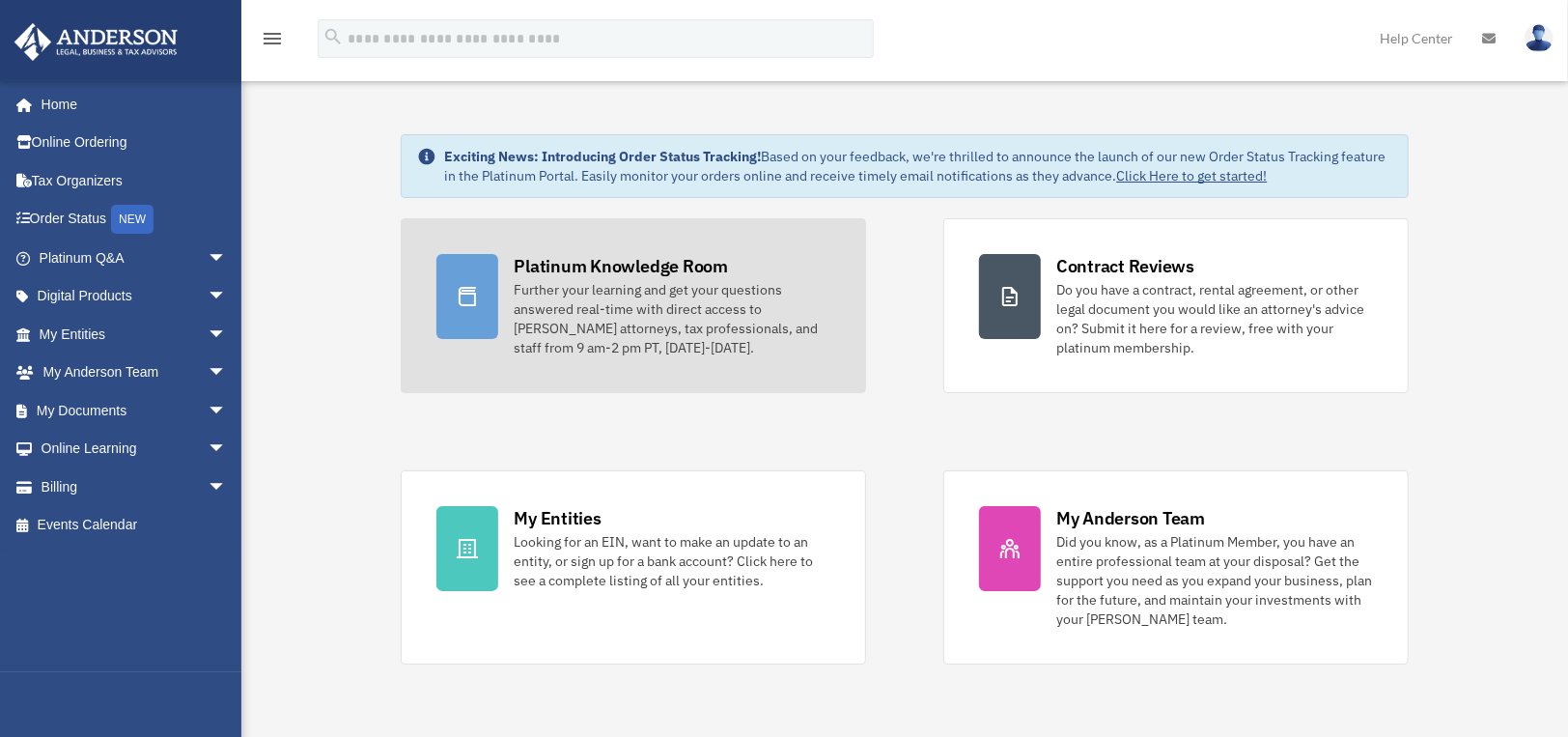
click at [643, 308] on div "Further your learning and get your questions answered real-time with direct acc…" at bounding box center [672, 318] width 316 height 78
